Goal: Obtain resource: Obtain resource

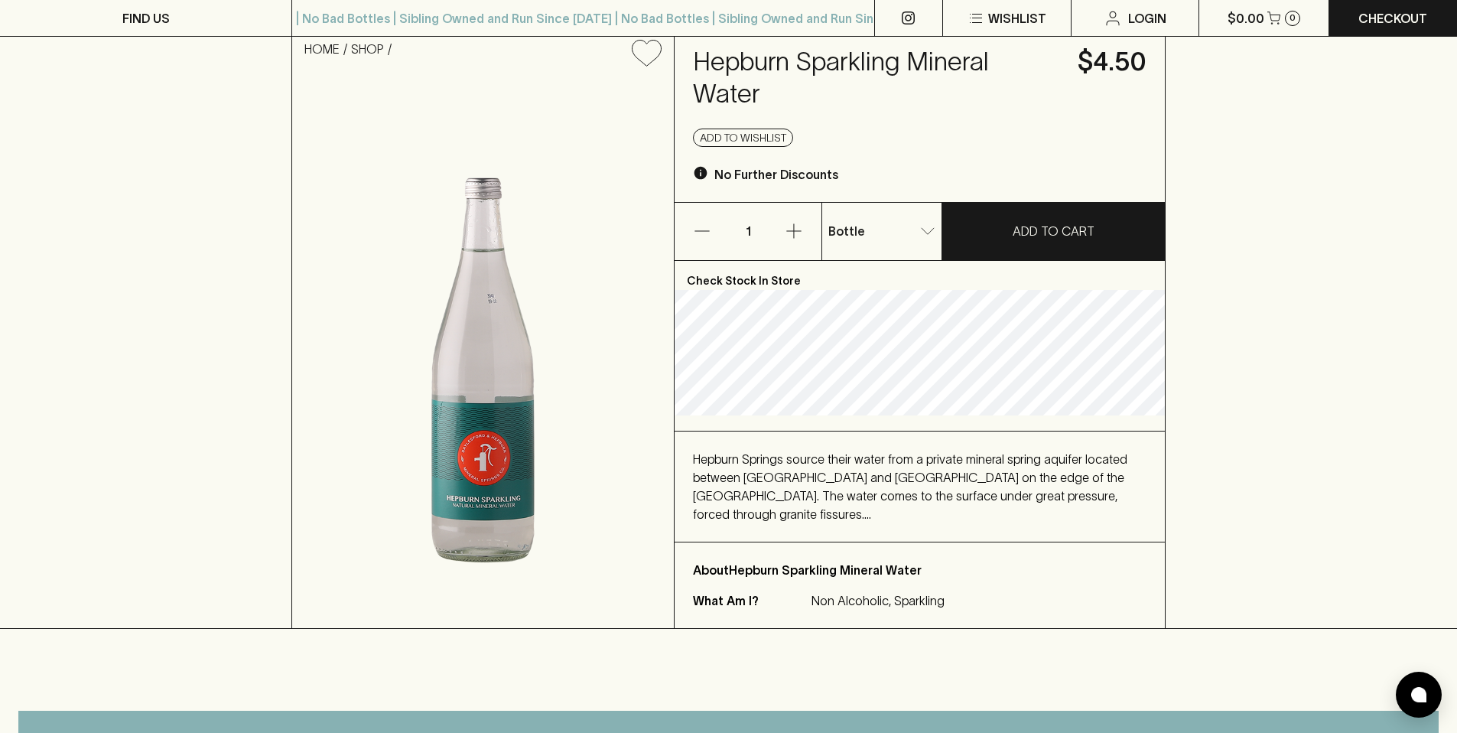
scroll to position [110, 0]
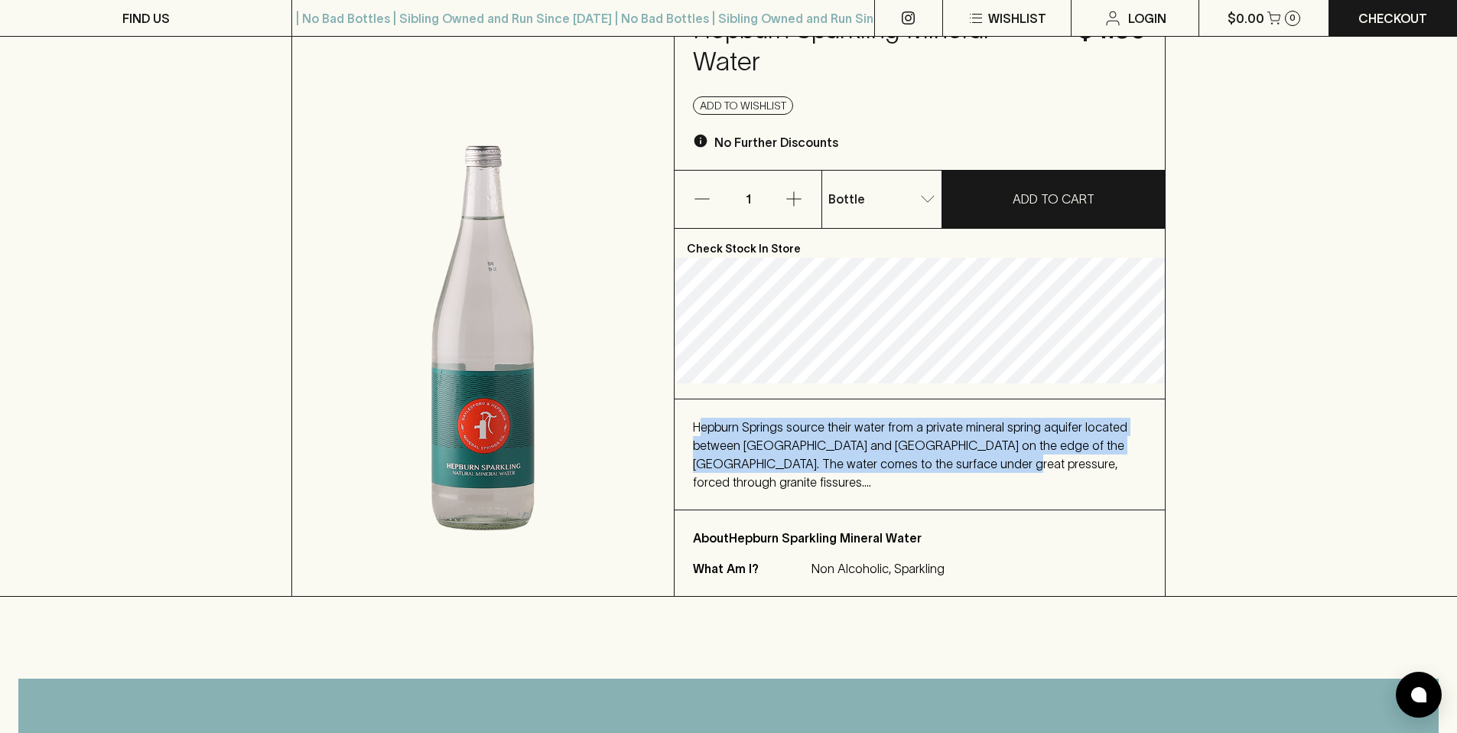
drag, startPoint x: 697, startPoint y: 411, endPoint x: 928, endPoint y: 445, distance: 232.6
click at [928, 445] on p "Hepburn Springs source their water from a private mineral spring aquifer locate…" at bounding box center [920, 454] width 454 height 73
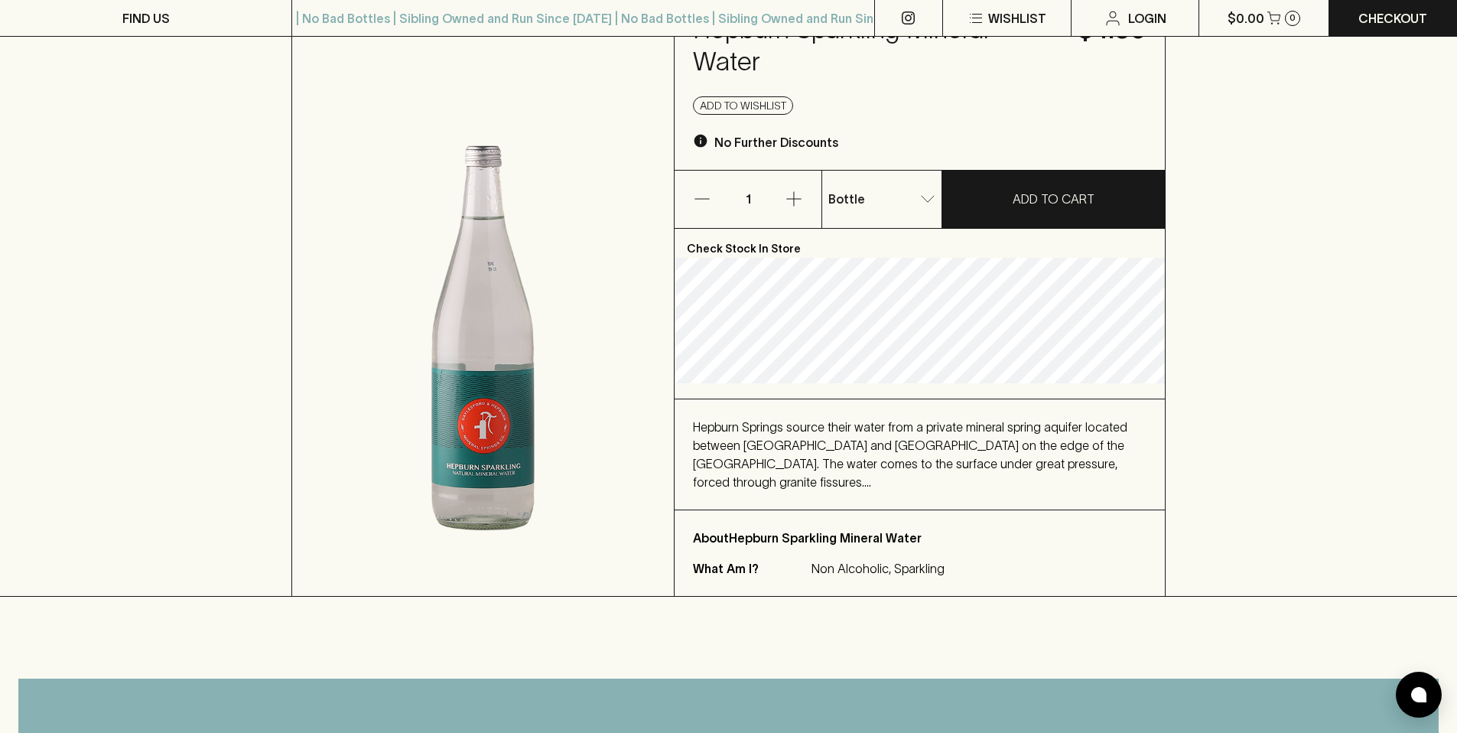
click at [967, 444] on p "Hepburn Springs source their water from a private mineral spring aquifer locate…" at bounding box center [920, 454] width 454 height 73
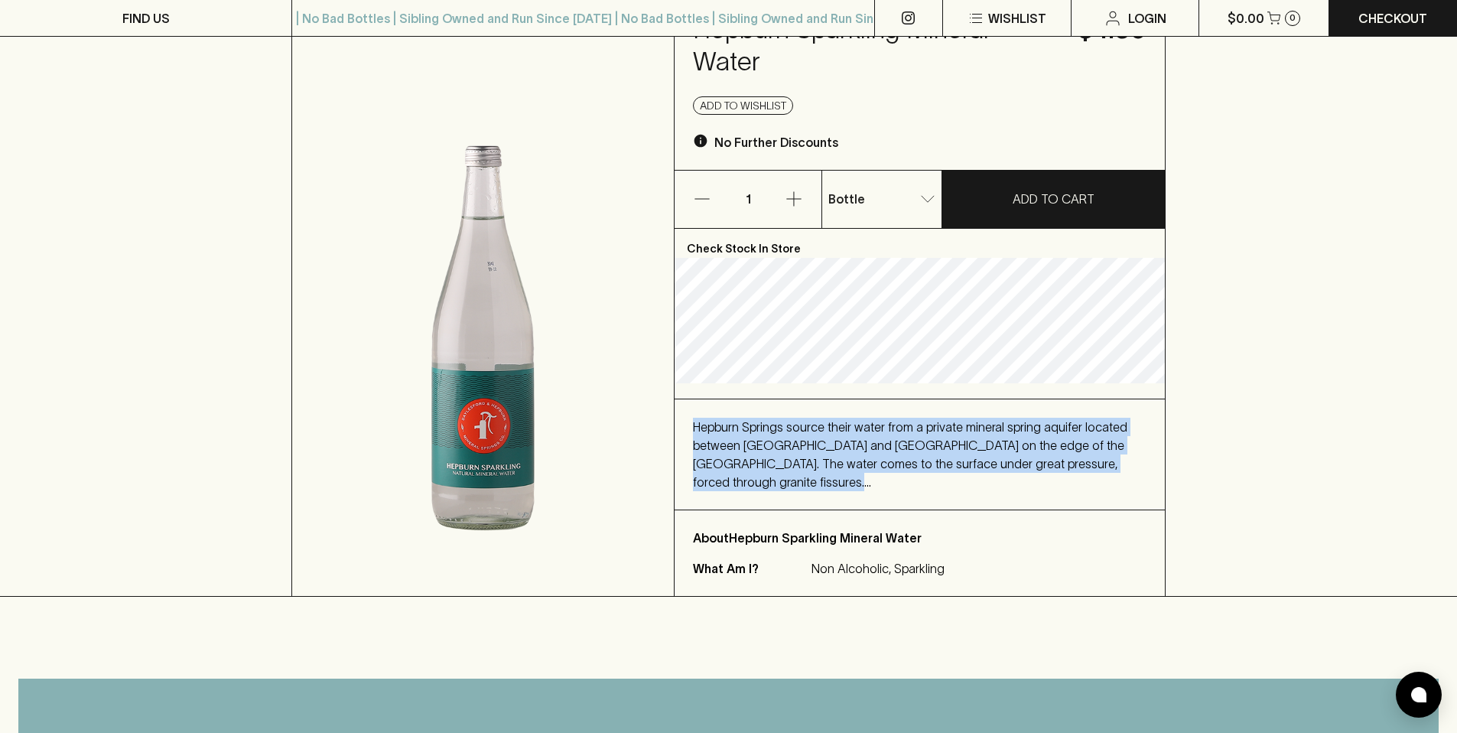
click at [967, 444] on p "Hepburn Springs source their water from a private mineral spring aquifer locate…" at bounding box center [920, 454] width 454 height 73
copy p "Hepburn Springs source their water from a private mineral spring aquifer locate…"
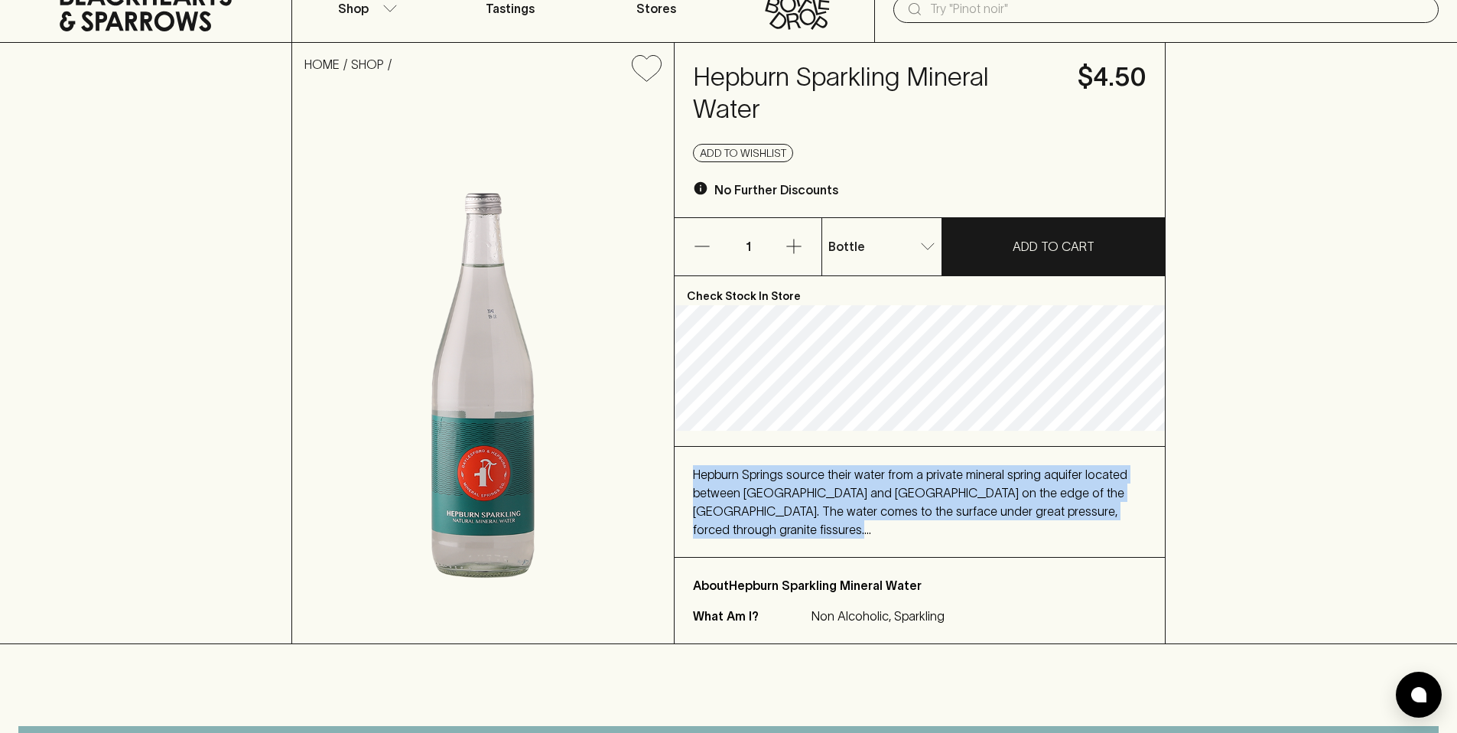
scroll to position [0, 0]
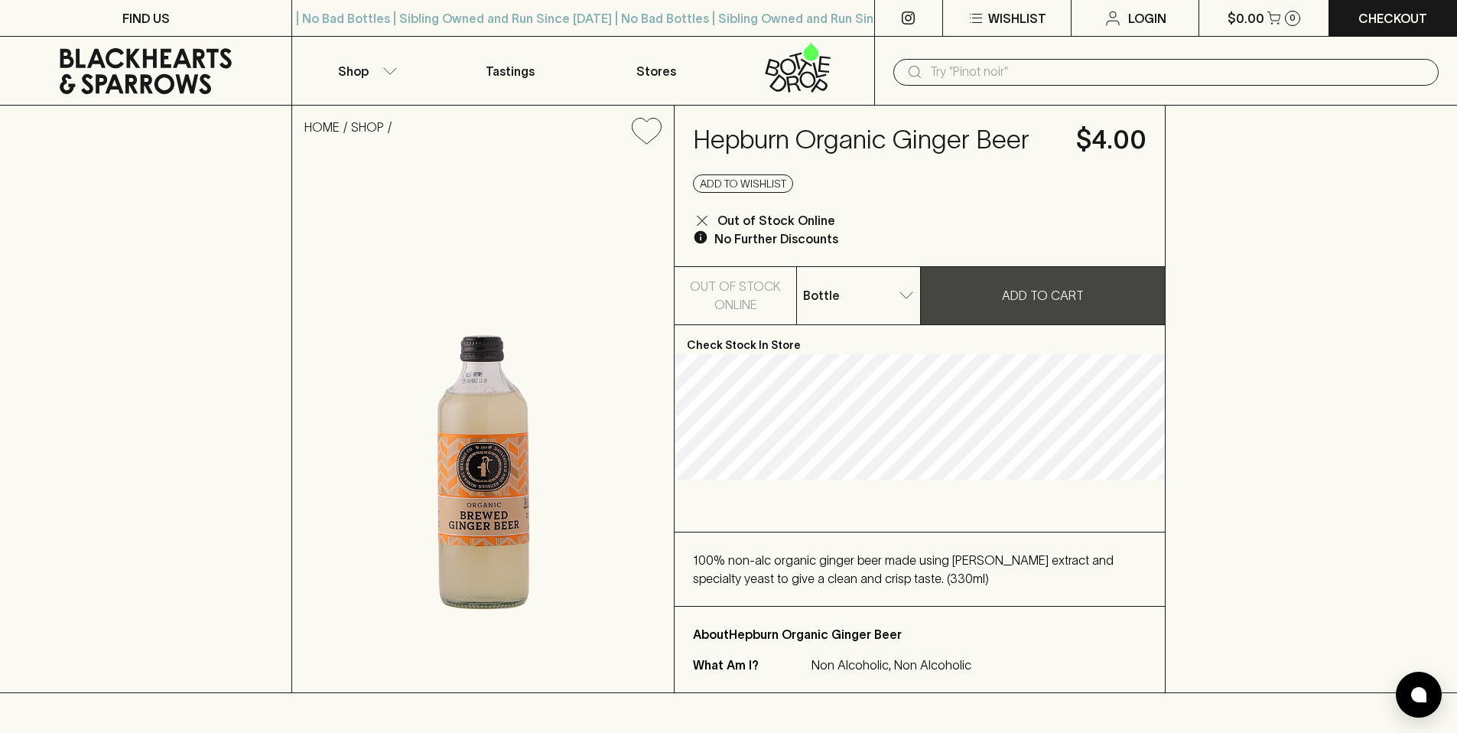
click at [1379, 447] on div "HOME SHOP Hepburn Organic Ginger Beer $4.00 Add to wishlist Out of Stock Online…" at bounding box center [728, 399] width 1457 height 587
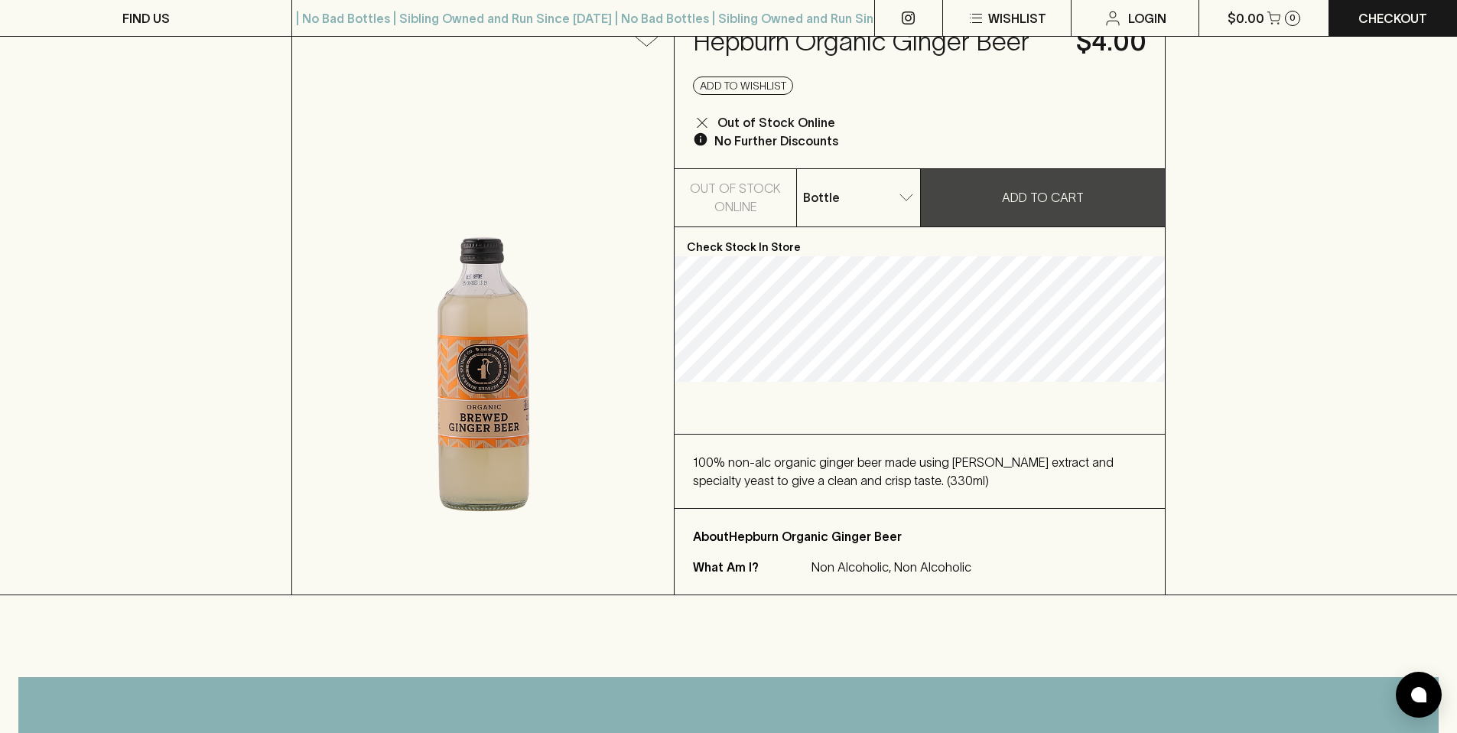
scroll to position [117, 0]
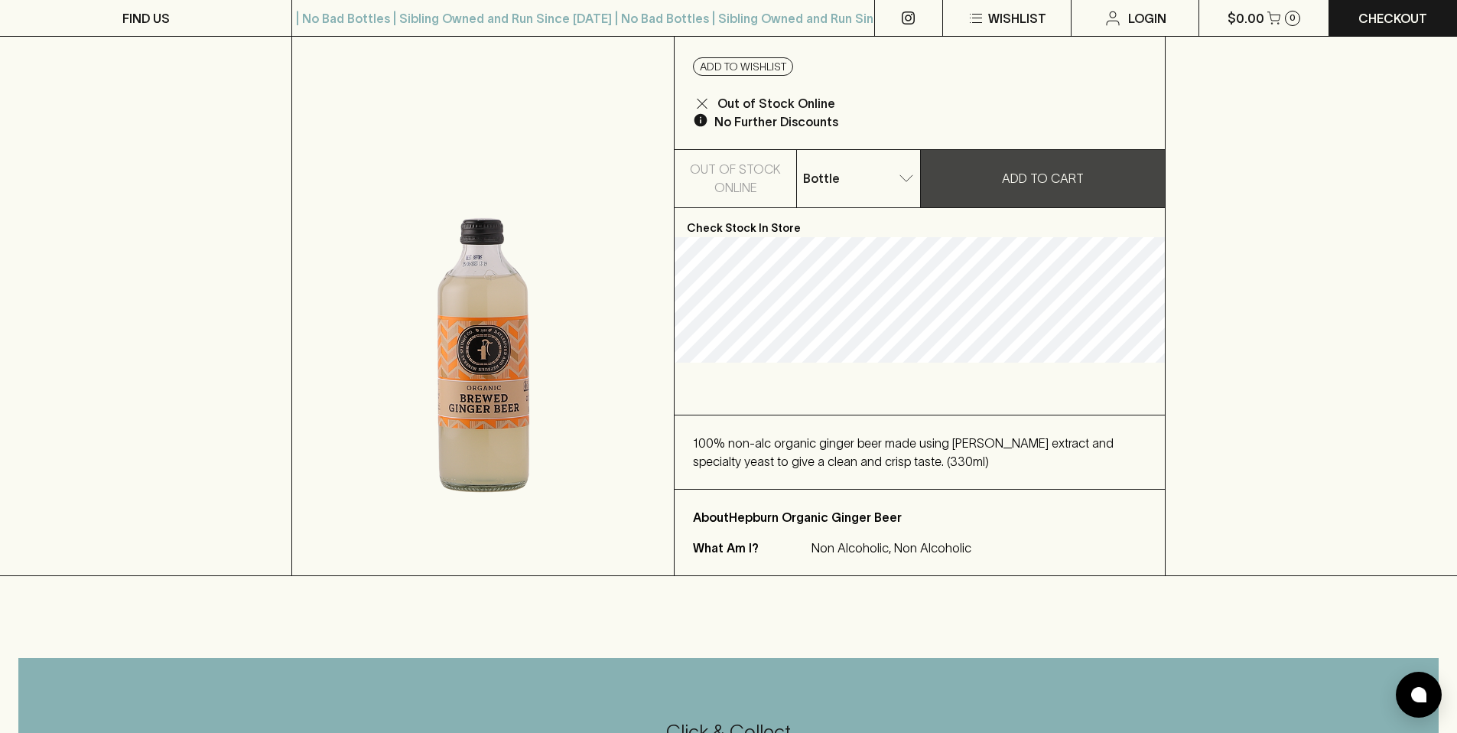
click at [842, 437] on span "100% non-alc organic ginger beer made using [PERSON_NAME] extract and specialty…" at bounding box center [903, 452] width 421 height 32
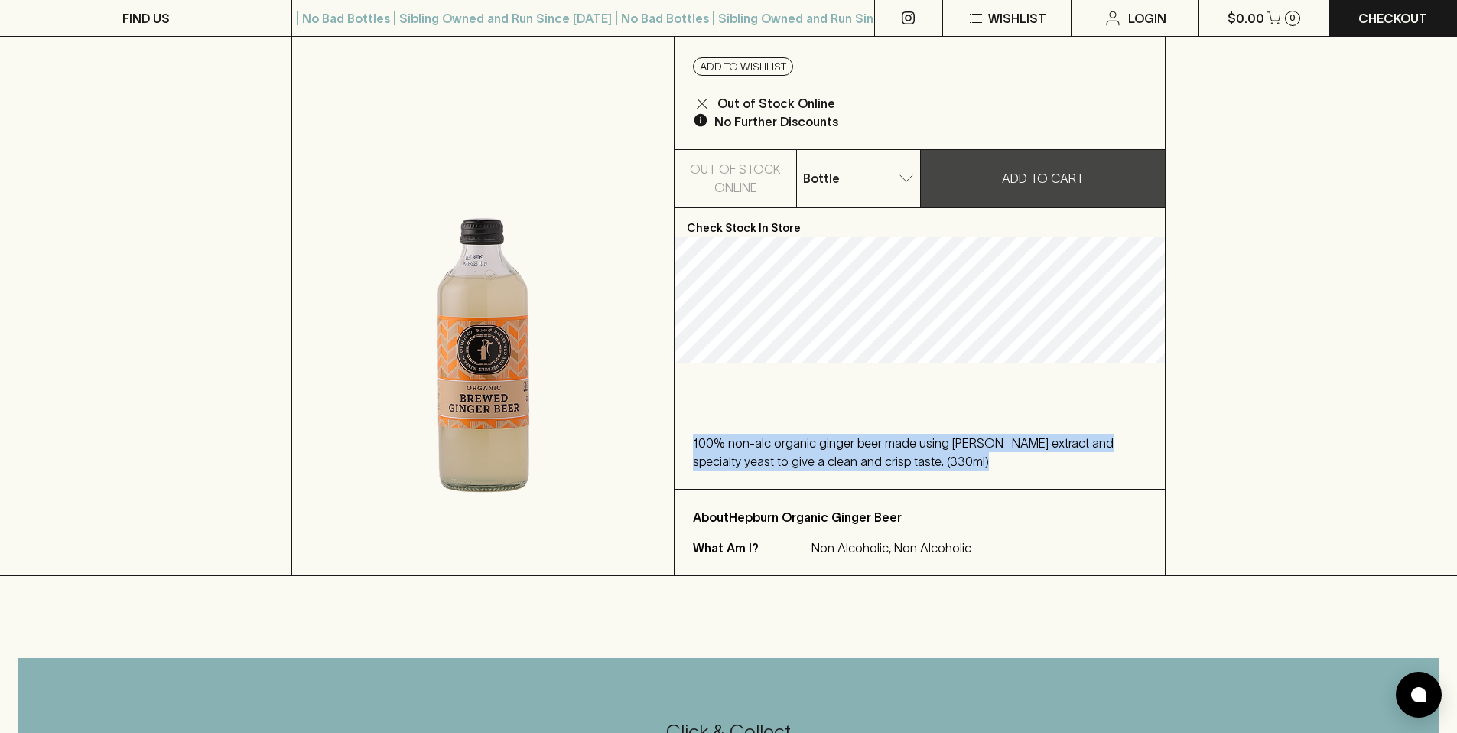
click at [842, 437] on span "100% non-alc organic ginger beer made using [PERSON_NAME] extract and specialty…" at bounding box center [903, 452] width 421 height 32
click at [961, 452] on div "100% non-alc organic ginger beer made using [PERSON_NAME] extract and specialty…" at bounding box center [920, 452] width 454 height 37
drag, startPoint x: 954, startPoint y: 468, endPoint x: 689, endPoint y: 440, distance: 266.1
click at [689, 440] on div "100% non-alc organic ginger beer made using [PERSON_NAME] extract and specialty…" at bounding box center [920, 451] width 490 height 73
copy span "100% non-alc organic ginger beer made using [PERSON_NAME] extract and specialty…"
